Goal: Task Accomplishment & Management: Complete application form

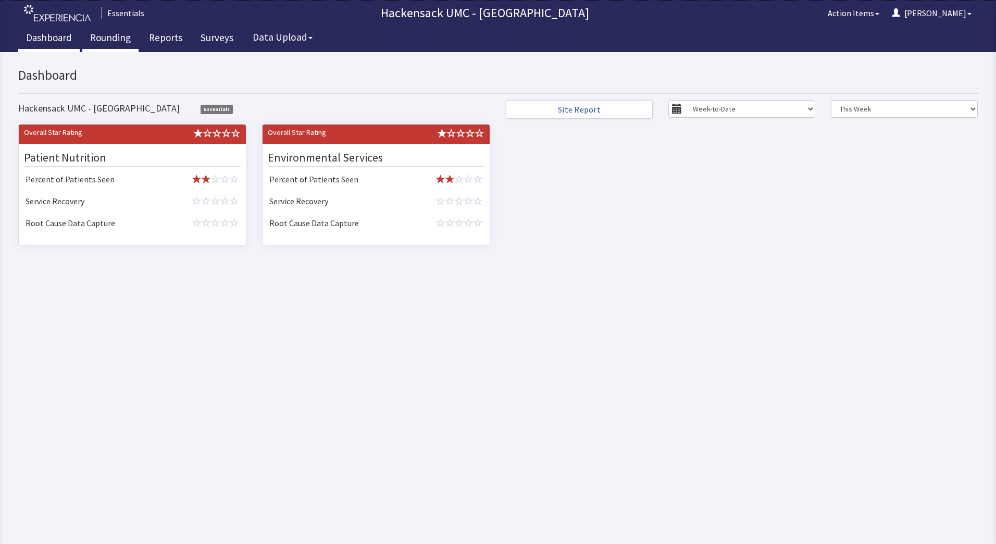
click at [119, 36] on link "Rounding" at bounding box center [110, 39] width 56 height 26
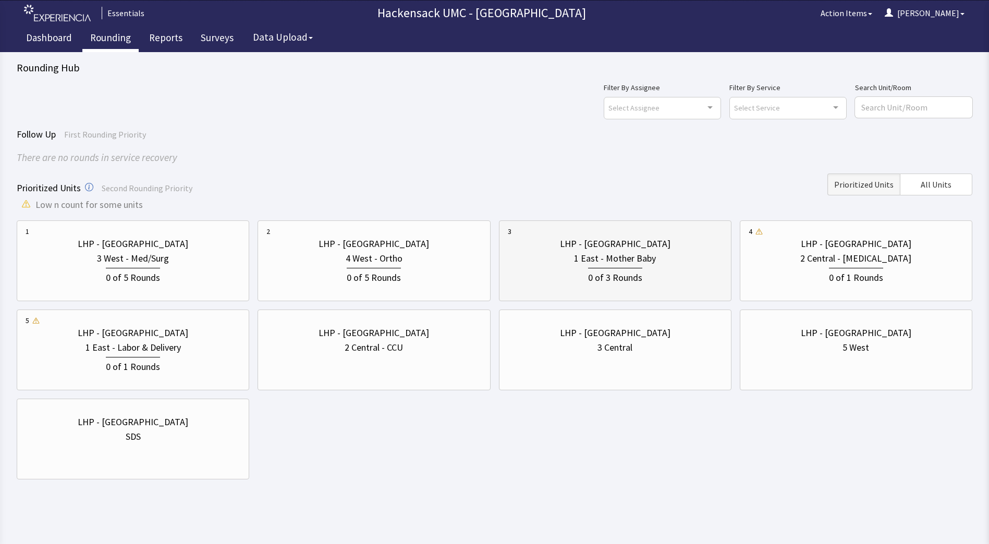
click at [617, 268] on div "0 of 3 Rounds" at bounding box center [615, 276] width 54 height 17
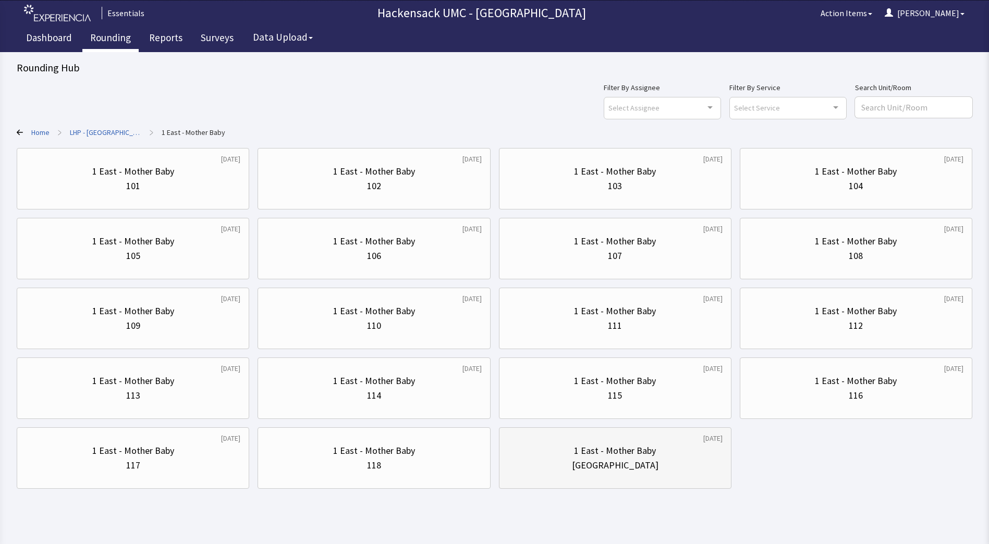
click at [601, 447] on div "1 East - Mother Baby" at bounding box center [615, 450] width 82 height 15
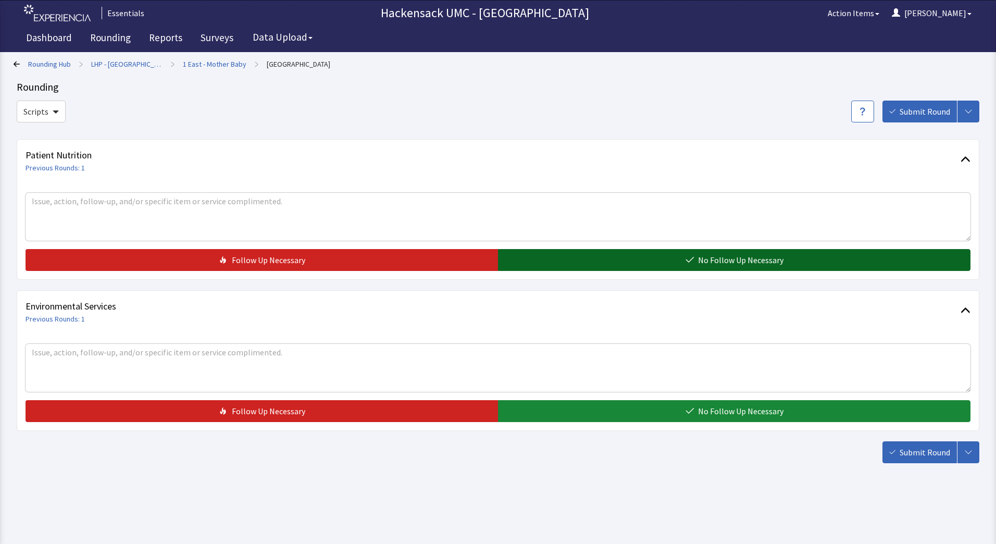
click at [736, 262] on span "No Follow Up Necessary" at bounding box center [740, 260] width 85 height 13
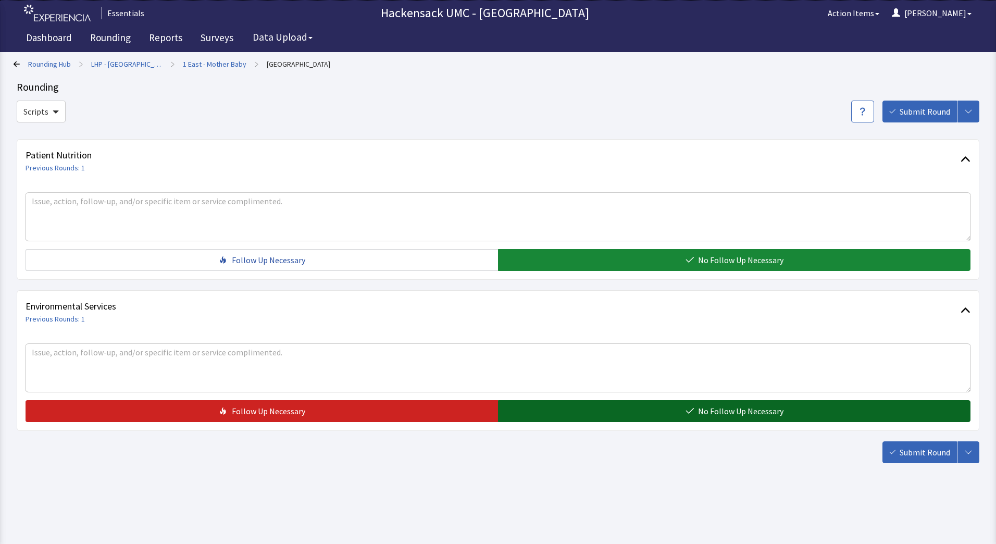
click at [695, 416] on button "No Follow Up Necessary" at bounding box center [734, 411] width 473 height 22
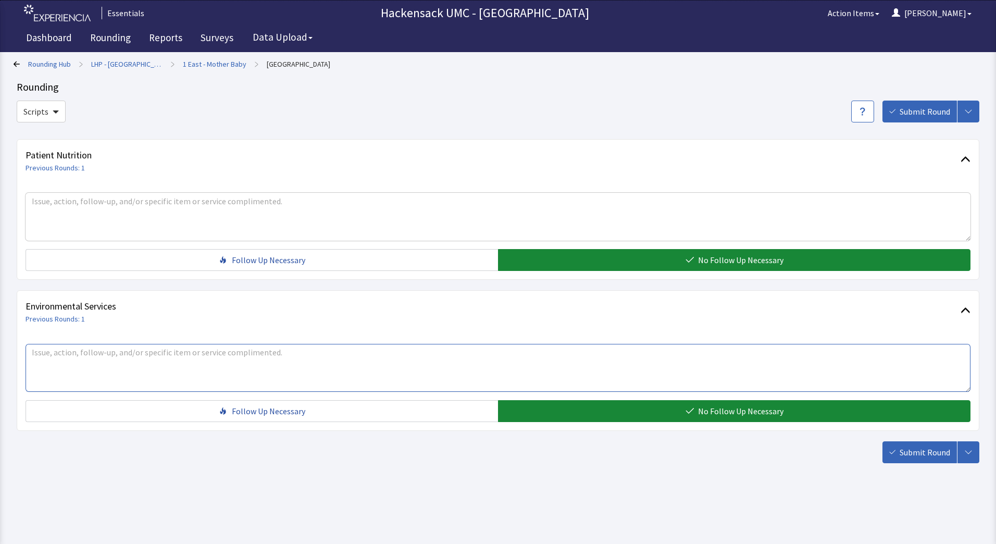
click at [266, 351] on textarea at bounding box center [498, 368] width 945 height 48
type textarea "Marie - black and white bin is full needs emptying"
click at [917, 460] on button "Submit Round" at bounding box center [920, 452] width 75 height 22
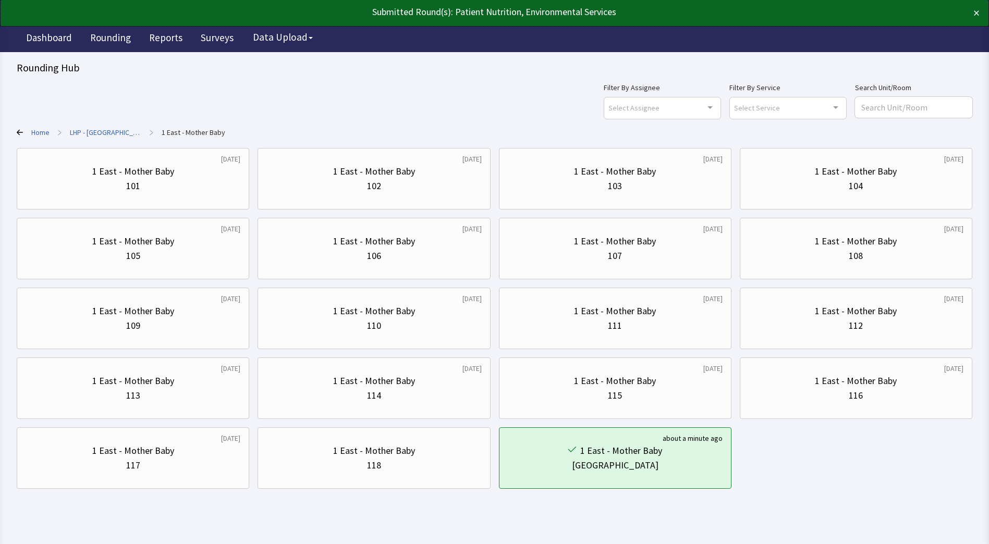
click at [102, 137] on link "LHP - [GEOGRAPHIC_DATA]" at bounding box center [105, 132] width 71 height 10
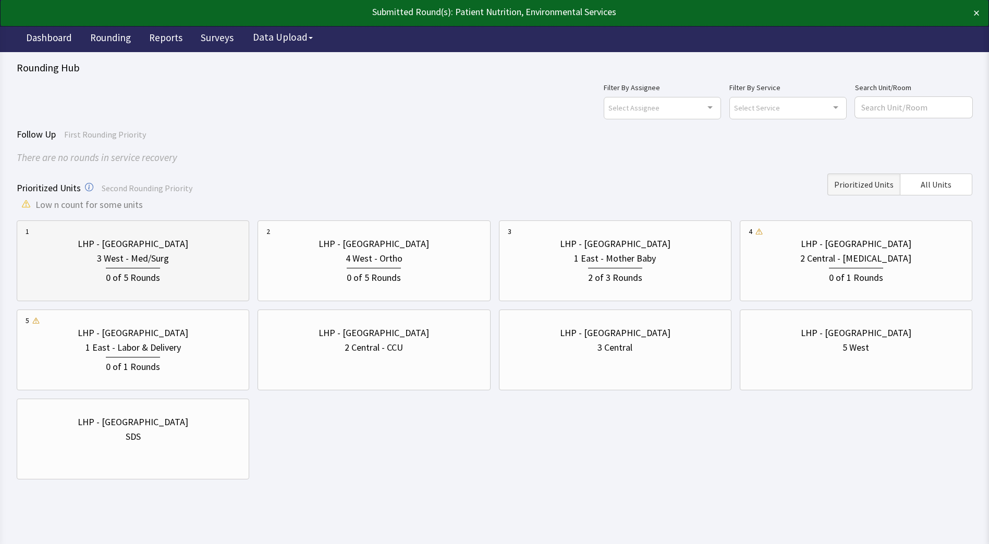
click at [195, 271] on div "0 of 5 Rounds" at bounding box center [133, 275] width 215 height 19
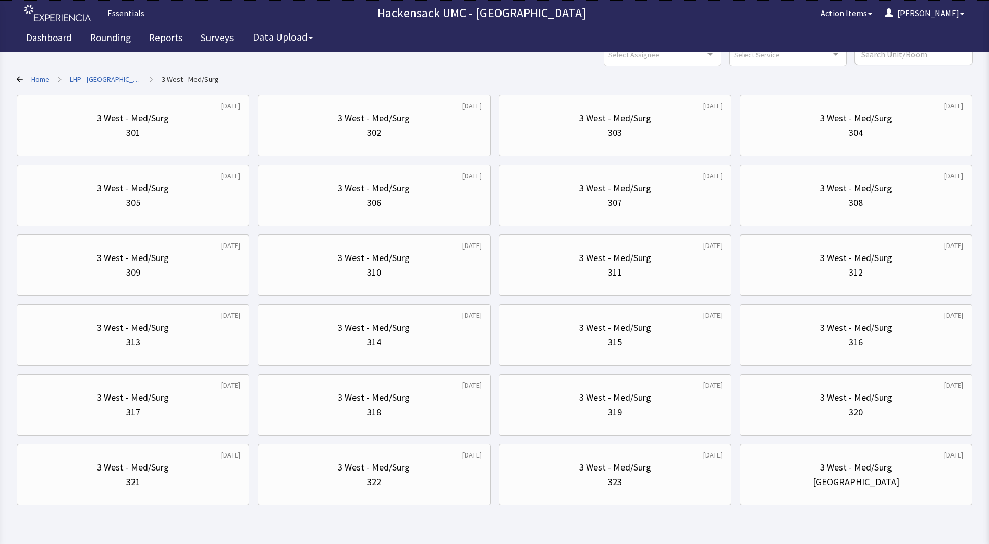
scroll to position [83, 0]
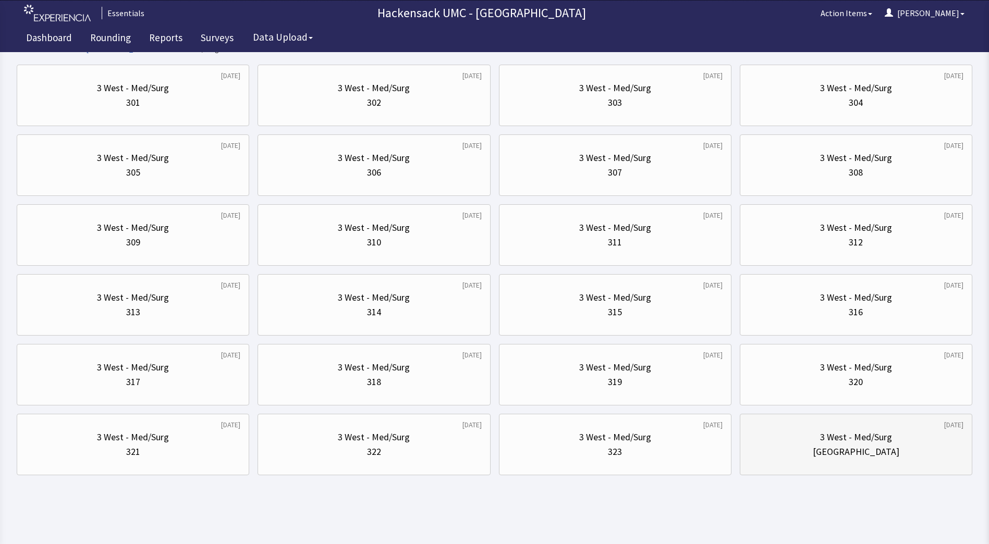
click at [844, 430] on div "3 West - Med/Surg" at bounding box center [856, 437] width 72 height 15
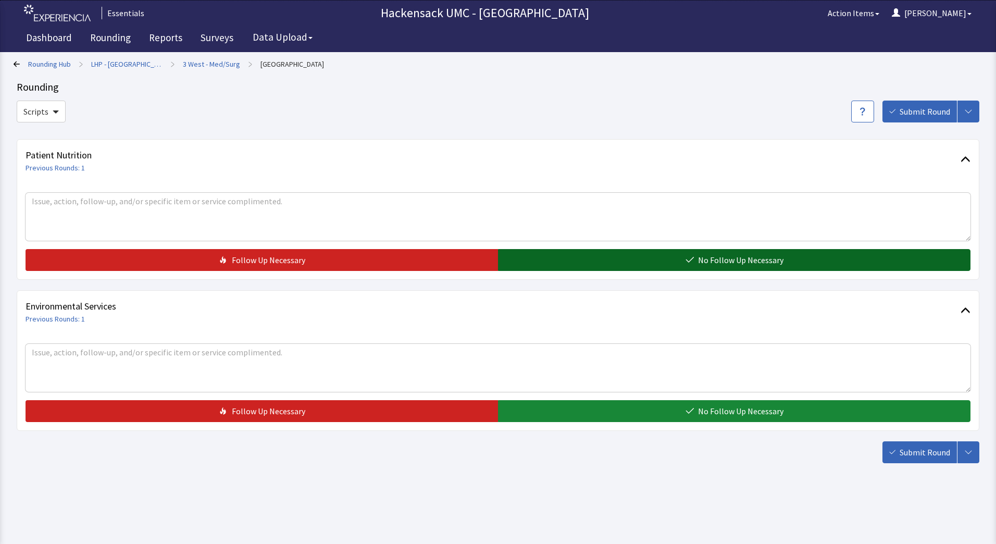
click at [738, 266] on span "No Follow Up Necessary" at bounding box center [740, 260] width 85 height 13
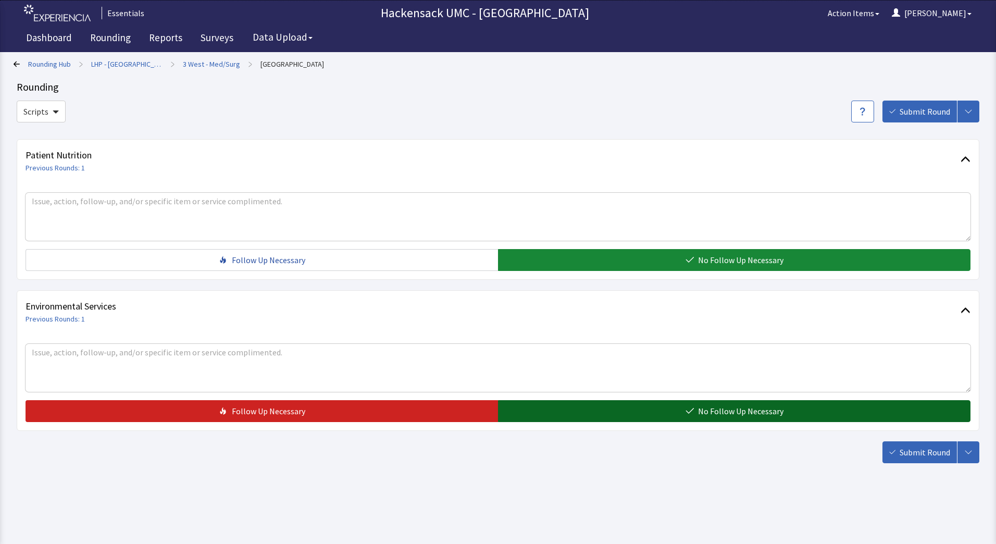
click at [694, 412] on icon "button" at bounding box center [690, 411] width 8 height 8
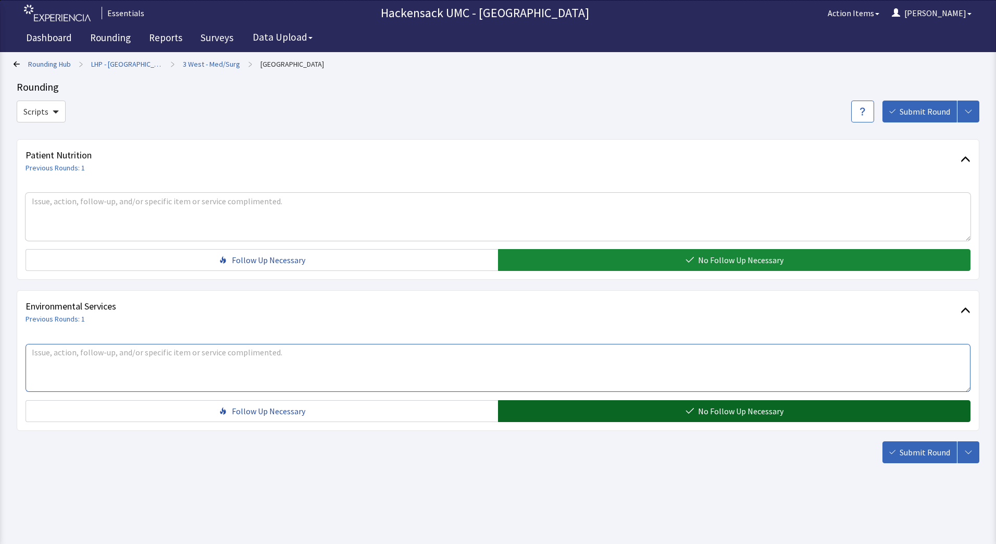
click at [283, 353] on textarea at bounding box center [498, 368] width 945 height 48
type textarea "Hazel - room 302 needs a bed"
click at [917, 454] on span "Submit Round" at bounding box center [925, 452] width 51 height 13
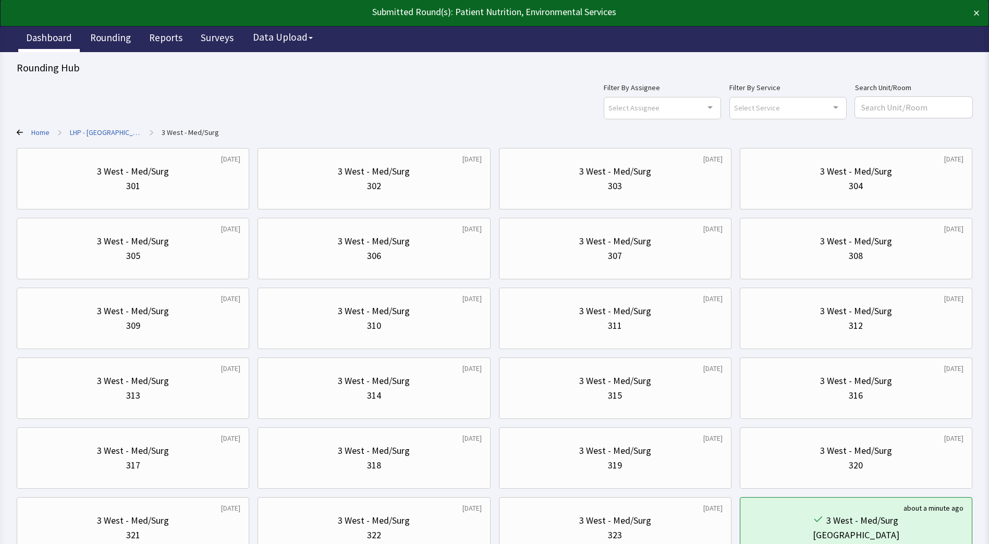
click at [51, 41] on link "Dashboard" at bounding box center [48, 39] width 61 height 26
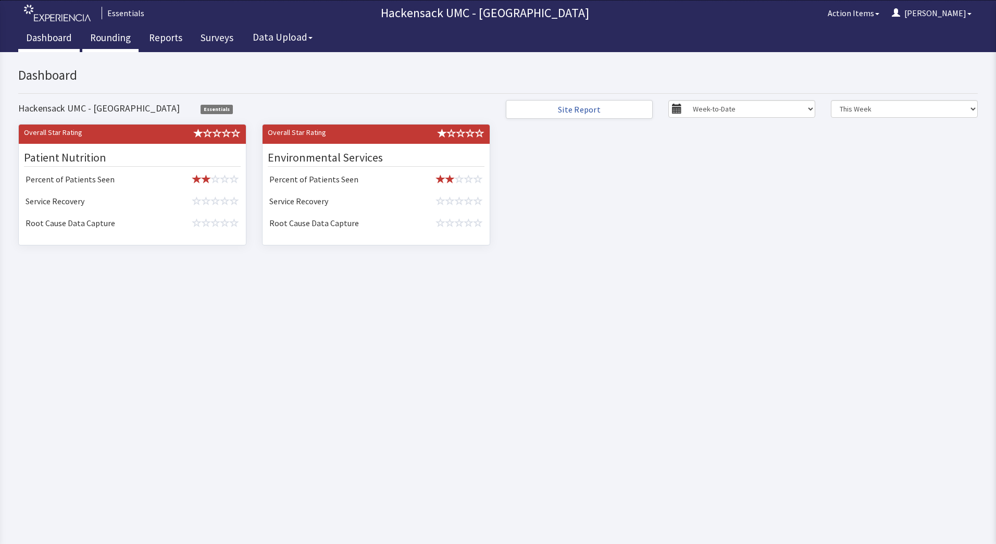
click at [111, 41] on link "Rounding" at bounding box center [110, 39] width 56 height 26
